Goal: Find specific page/section: Find specific page/section

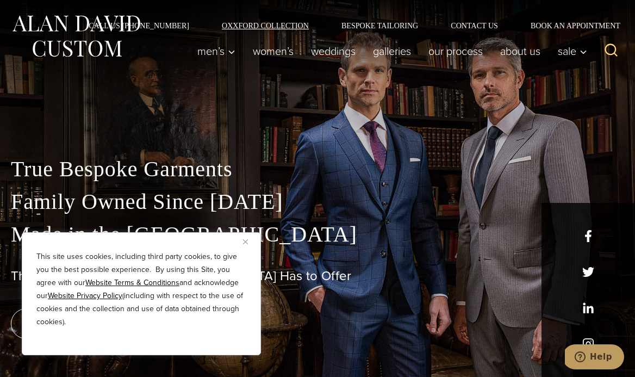
click at [244, 25] on link "Oxxford Collection" at bounding box center [265, 26] width 120 height 8
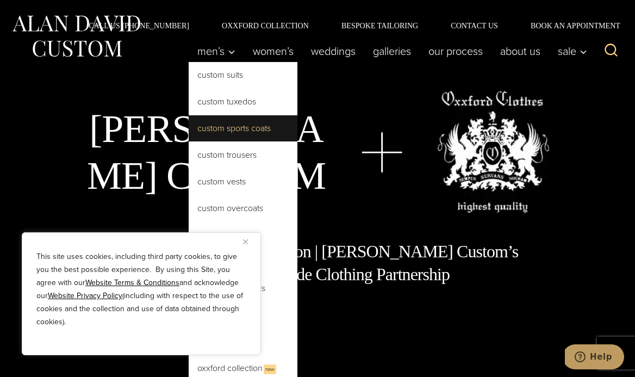
click at [221, 126] on link "Custom Sports Coats" at bounding box center [243, 128] width 109 height 26
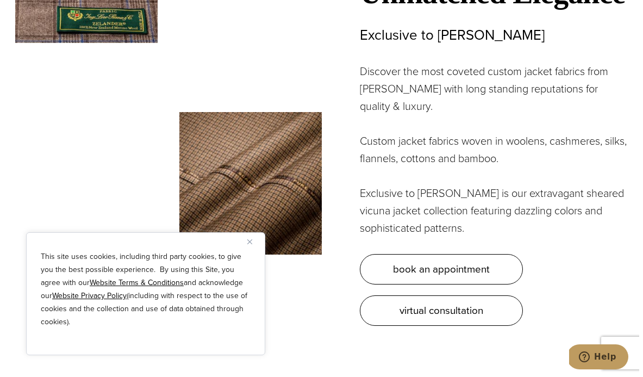
scroll to position [3046, 0]
